Goal: Task Accomplishment & Management: Manage account settings

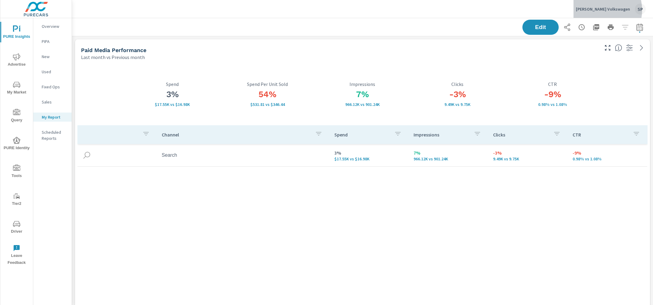
click at [605, 10] on p "[PERSON_NAME] Volkswagen" at bounding box center [603, 8] width 54 height 5
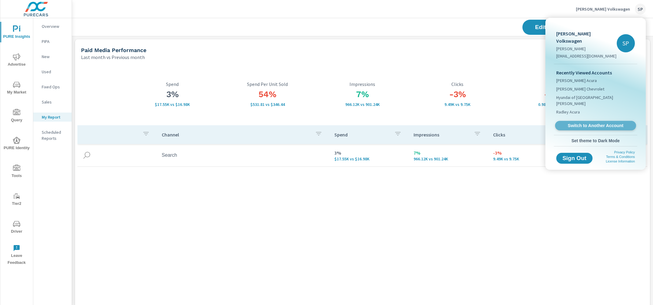
click at [579, 123] on span "Switch to Another Account" at bounding box center [596, 126] width 74 height 6
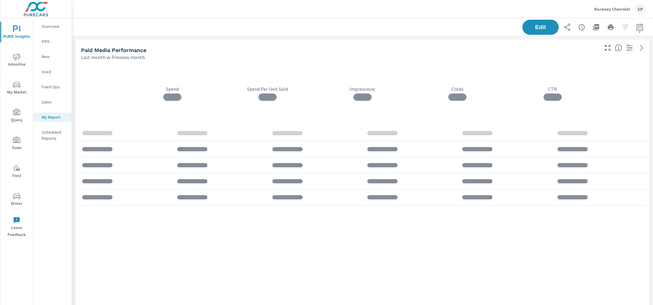
scroll to position [1881, 582]
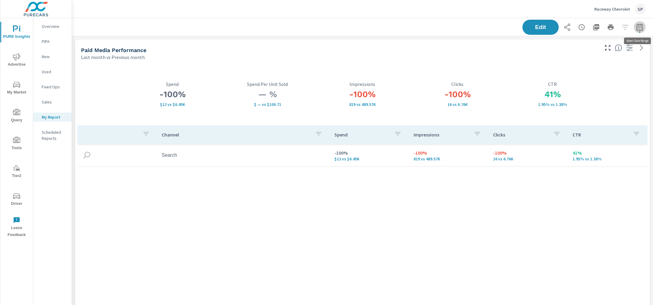
click at [642, 29] on icon "button" at bounding box center [640, 28] width 4 height 2
select select "Last month"
select select "Previous month"
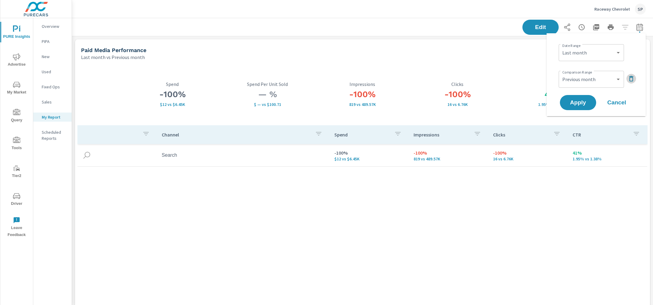
click at [632, 78] on icon "button" at bounding box center [631, 78] width 7 height 7
click at [607, 53] on select "Custom Yesterday Last week Last 7 days Last 14 days Last 30 days Last 45 days L…" at bounding box center [591, 53] width 60 height 12
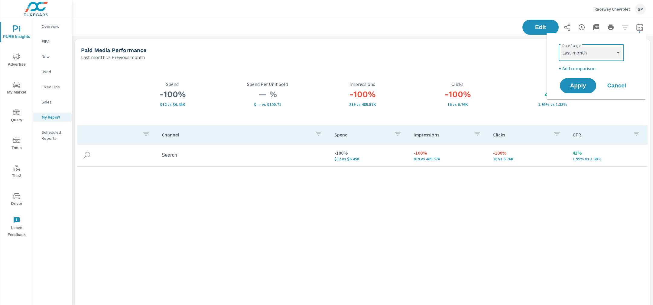
select select "custom"
click at [561, 47] on select "Custom Yesterday Last week Last 7 days Last 14 days Last 30 days Last 45 days L…" at bounding box center [591, 53] width 60 height 12
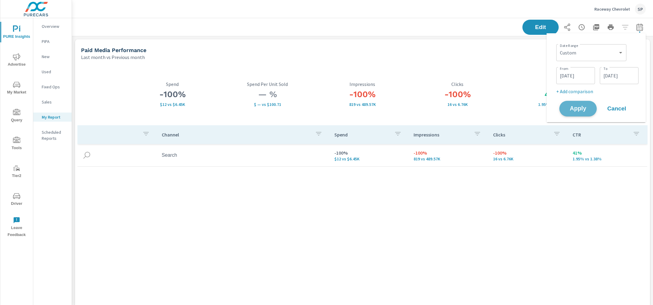
click at [580, 107] on span "Apply" at bounding box center [578, 109] width 25 height 6
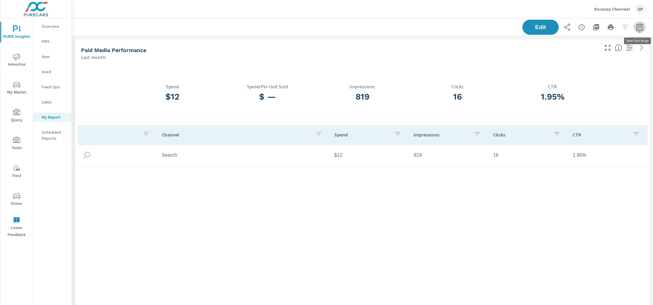
click at [639, 27] on icon "button" at bounding box center [639, 27] width 7 height 7
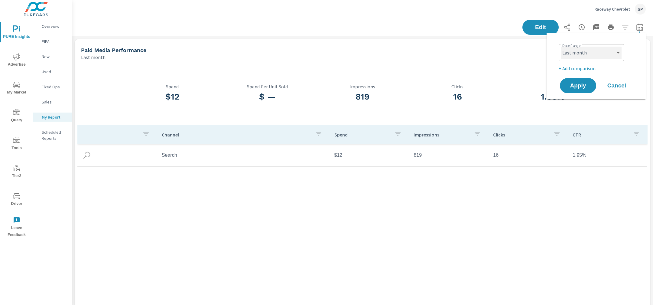
click at [584, 51] on select "Custom Yesterday Last week Last 7 days Last 14 days Last 30 days Last 45 days L…" at bounding box center [591, 53] width 60 height 12
select select "custom"
click at [561, 47] on select "Custom Yesterday Last week Last 7 days Last 14 days Last 30 days Last 45 days L…" at bounding box center [591, 53] width 60 height 12
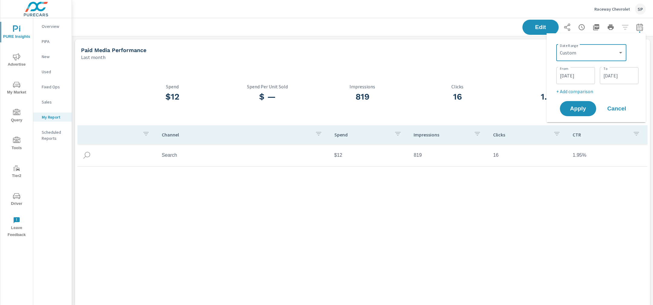
click at [574, 77] on input "09/01/2025" at bounding box center [576, 76] width 34 height 12
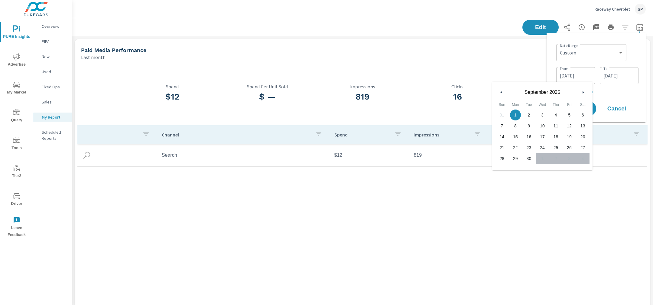
click at [501, 91] on icon "button" at bounding box center [500, 92] width 3 height 2
click at [586, 157] on span "30" at bounding box center [583, 159] width 14 height 8
type input "08/30/2025"
click at [633, 89] on p "+ Add comparison" at bounding box center [598, 91] width 82 height 7
select select "Previous period"
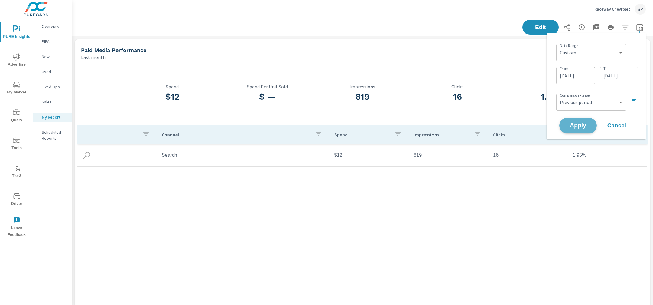
click at [577, 128] on span "Apply" at bounding box center [578, 126] width 25 height 6
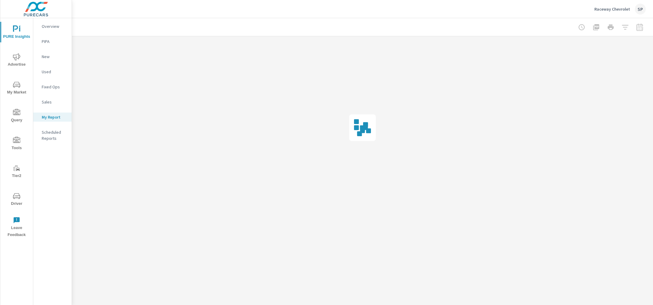
click at [642, 27] on div at bounding box center [611, 27] width 70 height 12
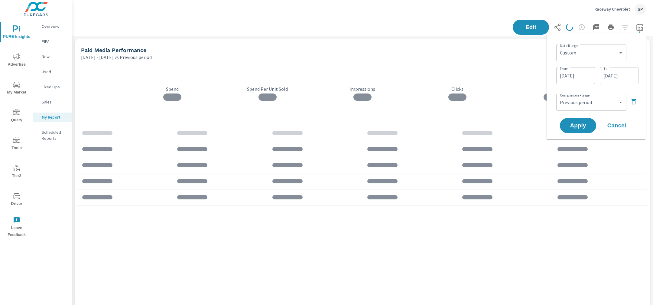
scroll to position [1881, 582]
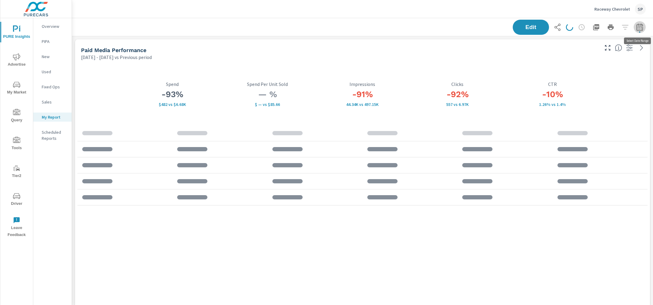
click at [642, 27] on icon "button" at bounding box center [639, 27] width 7 height 7
select select "Previous period"
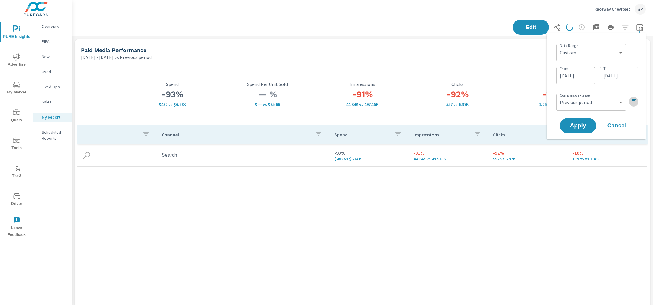
click at [634, 100] on icon "button" at bounding box center [634, 101] width 4 height 5
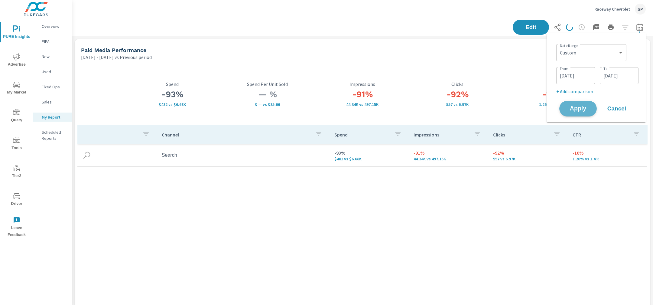
click at [565, 106] on button "Apply" at bounding box center [579, 109] width 38 height 16
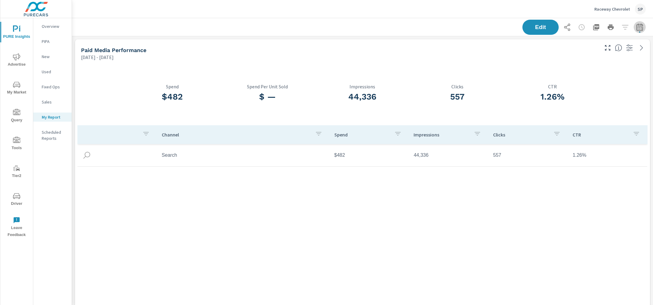
click at [642, 30] on icon "button" at bounding box center [639, 27] width 7 height 7
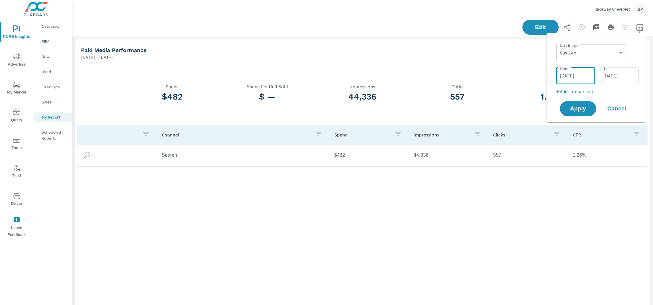
click at [570, 76] on input "08/30/2025" at bounding box center [576, 76] width 34 height 12
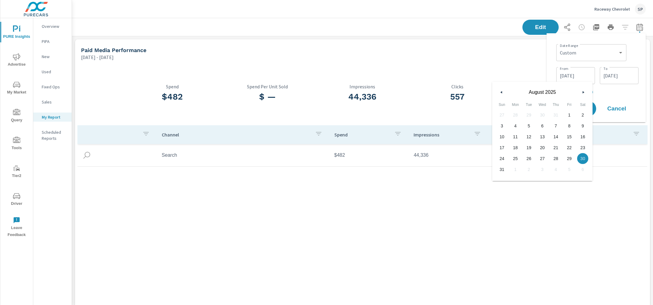
click at [500, 168] on span "31" at bounding box center [502, 169] width 14 height 8
type input "08/31/2025"
click at [637, 91] on p "+ Add comparison" at bounding box center [598, 91] width 82 height 7
select select "Previous period"
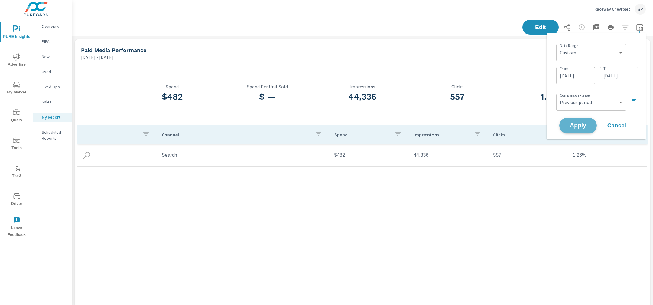
click at [584, 121] on button "Apply" at bounding box center [579, 126] width 38 height 16
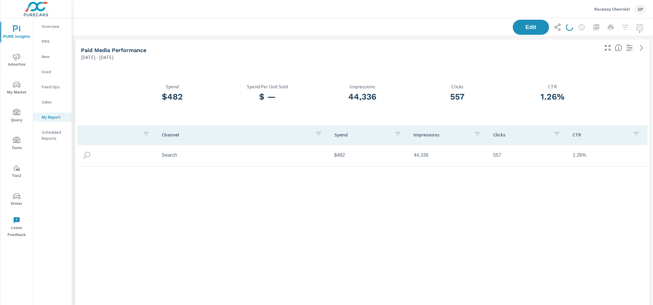
click at [584, 121] on div "Date Range Custom Yesterday Last week Last 7 days Last 14 days Last 30 days Las…" at bounding box center [596, 86] width 99 height 106
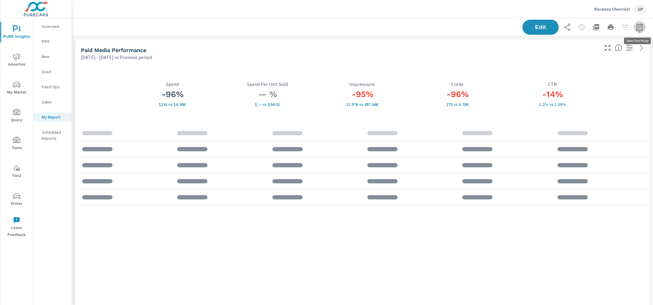
click at [639, 27] on icon "button" at bounding box center [640, 28] width 4 height 2
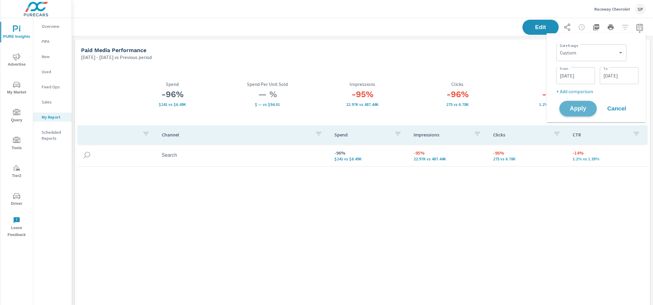
click at [584, 107] on span "Apply" at bounding box center [578, 109] width 25 height 6
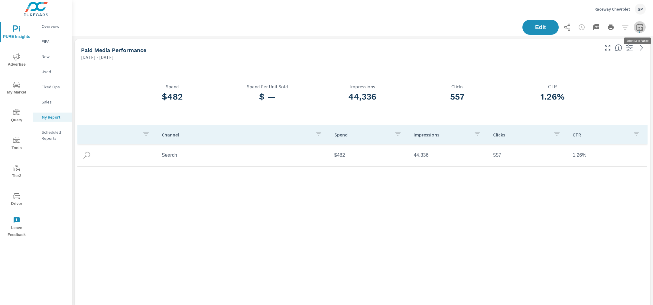
click at [641, 26] on icon "button" at bounding box center [640, 26] width 6 height 7
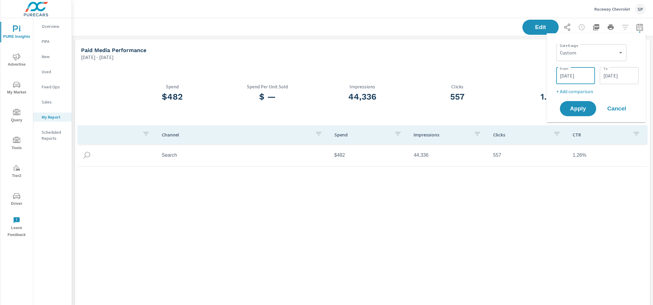
click at [576, 75] on input "08/30/2025" at bounding box center [576, 76] width 34 height 12
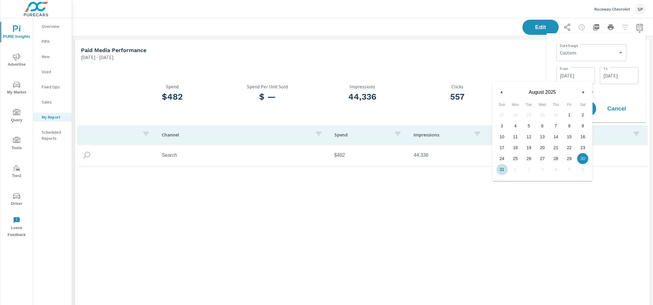
click at [502, 168] on span "31" at bounding box center [502, 169] width 14 height 8
type input "08/31/2025"
click at [633, 87] on div "Date Range Custom Yesterday Last week Last 7 days Last 14 days Last 30 days Las…" at bounding box center [598, 68] width 82 height 53
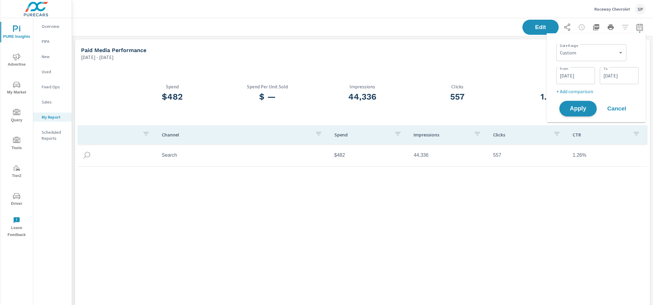
click at [576, 110] on span "Apply" at bounding box center [578, 109] width 25 height 6
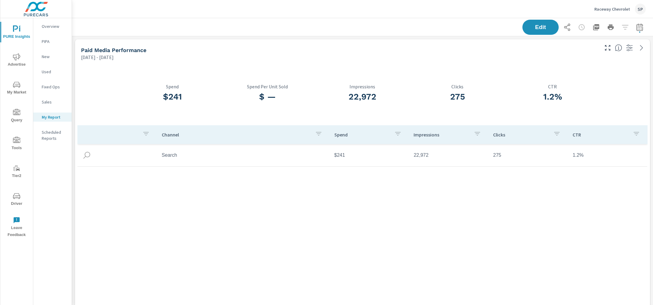
click at [362, 11] on div "Raceway Chevrolet SP" at bounding box center [362, 9] width 567 height 18
click at [642, 30] on icon "button" at bounding box center [639, 27] width 7 height 7
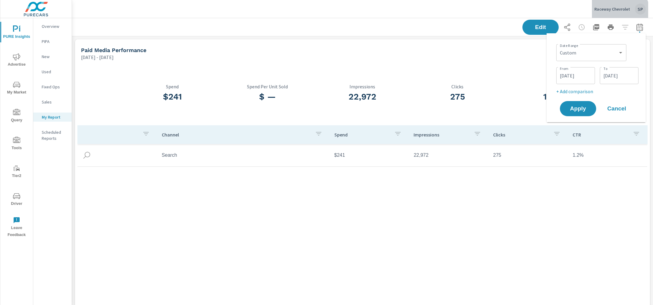
click at [618, 15] on button "Raceway Chevrolet SP" at bounding box center [620, 9] width 56 height 18
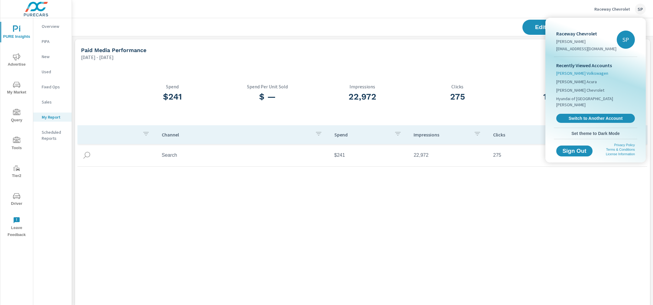
click at [582, 72] on span "[PERSON_NAME] Volkswagen" at bounding box center [583, 73] width 52 height 6
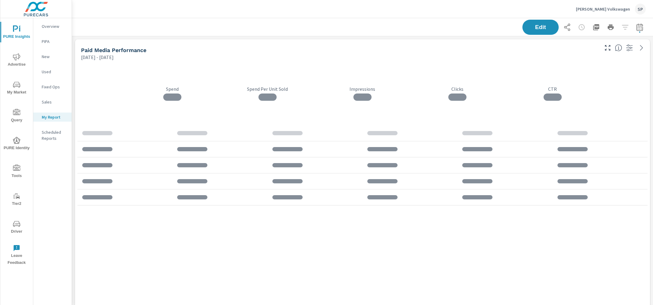
scroll to position [2647, 582]
click at [641, 28] on icon "button" at bounding box center [639, 27] width 7 height 7
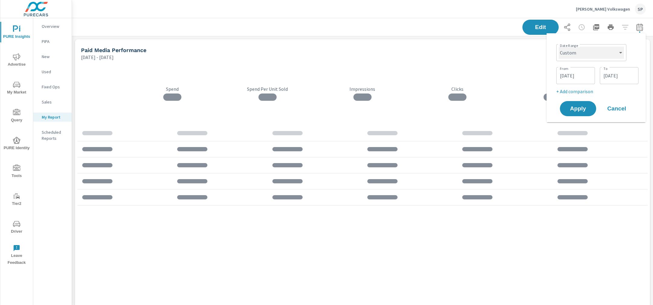
click at [599, 52] on select "Custom Yesterday Last week Last 7 days Last 14 days Last 30 days Last 45 days L…" at bounding box center [591, 53] width 65 height 12
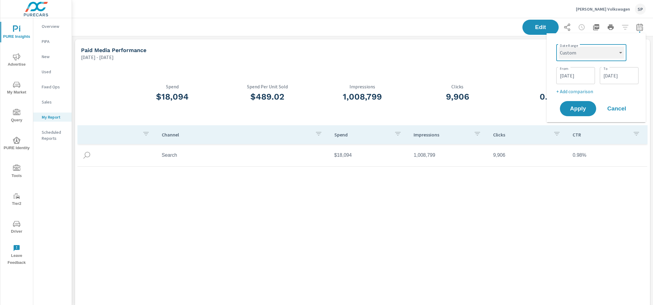
select select "Last month"
click at [561, 47] on select "Custom Yesterday Last week Last 7 days Last 14 days Last 30 days Last 45 days L…" at bounding box center [591, 53] width 65 height 12
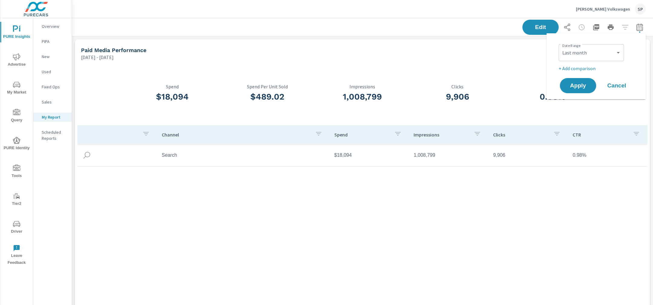
click at [577, 68] on p "+ Add comparison" at bounding box center [597, 68] width 77 height 7
click at [579, 82] on select "Custom Previous period Previous month Previous year" at bounding box center [591, 79] width 60 height 12
select select "Previous month"
click at [561, 73] on select "Custom Previous period Previous month Previous year" at bounding box center [591, 79] width 60 height 12
click at [579, 105] on span "Apply" at bounding box center [578, 102] width 24 height 5
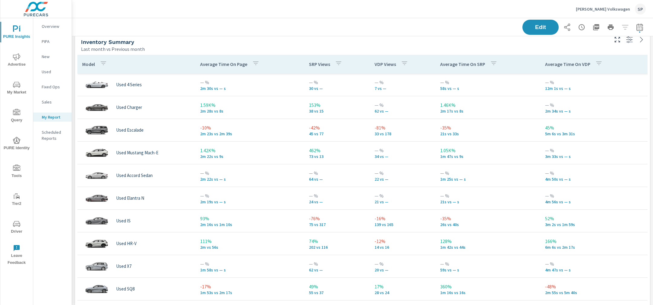
scroll to position [596, 0]
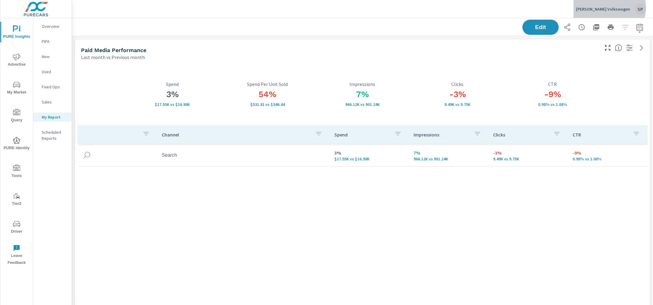
click at [617, 8] on p "[PERSON_NAME] Volkswagen" at bounding box center [603, 8] width 54 height 5
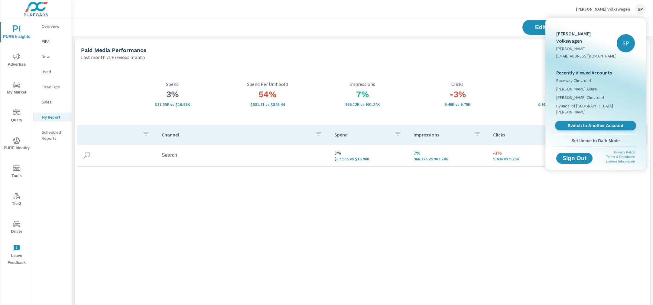
click at [587, 123] on span "Switch to Another Account" at bounding box center [596, 126] width 74 height 6
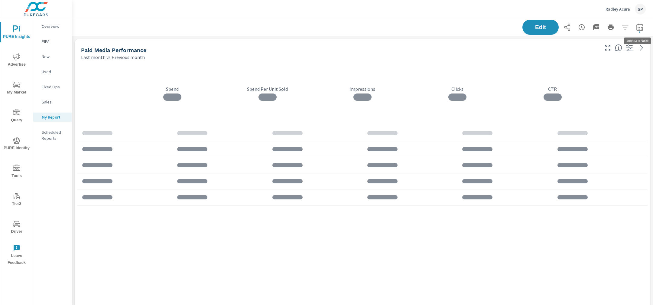
scroll to position [23, 0]
click at [623, 7] on p "Radley Acura" at bounding box center [618, 8] width 24 height 5
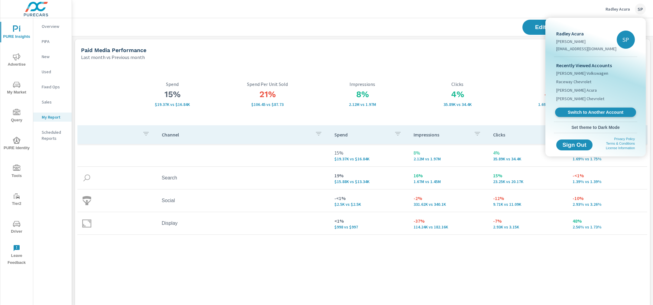
scroll to position [454, 0]
click at [574, 91] on span "[PERSON_NAME] Acura" at bounding box center [577, 90] width 41 height 6
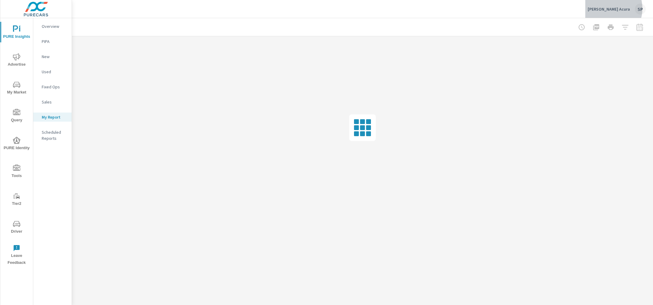
click at [613, 8] on p "[PERSON_NAME] Acura" at bounding box center [609, 8] width 42 height 5
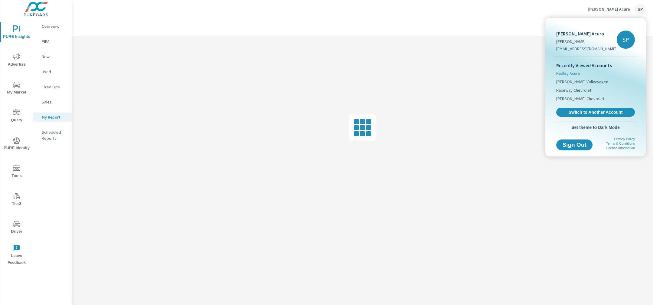
click at [578, 72] on span "Radley Acura" at bounding box center [569, 73] width 24 height 6
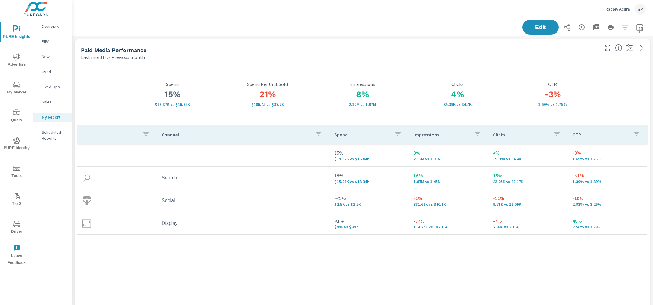
scroll to position [3064, 582]
click at [18, 55] on icon "nav menu" at bounding box center [16, 56] width 7 height 7
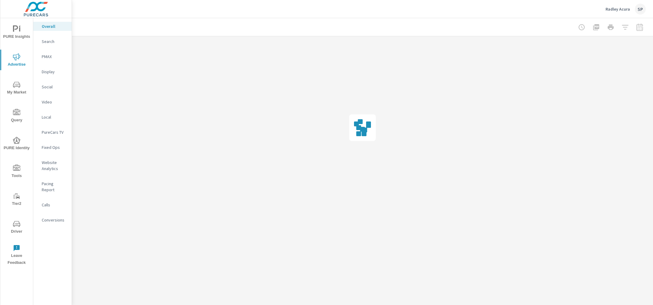
click at [616, 8] on p "Radley Acura" at bounding box center [618, 8] width 24 height 5
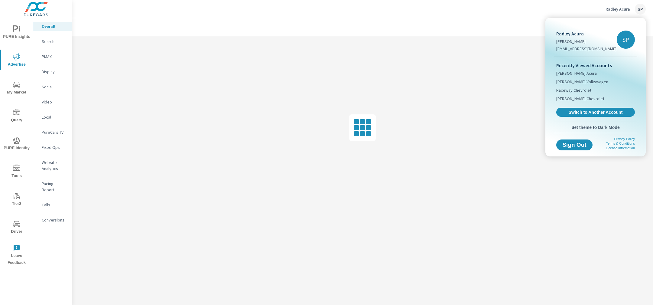
click at [481, 24] on div at bounding box center [326, 152] width 653 height 305
